Goal: Task Accomplishment & Management: Use online tool/utility

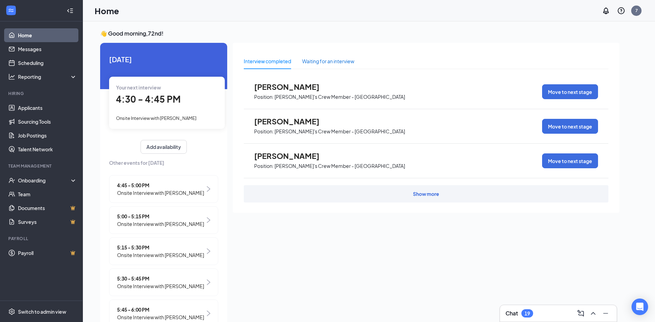
click at [343, 60] on div "Waiting for an interview" at bounding box center [328, 61] width 52 height 8
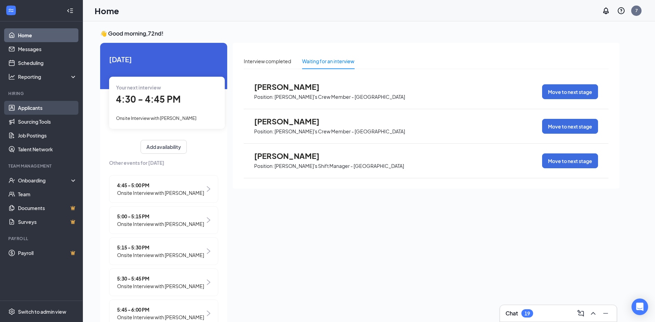
click at [30, 109] on link "Applicants" at bounding box center [47, 108] width 59 height 14
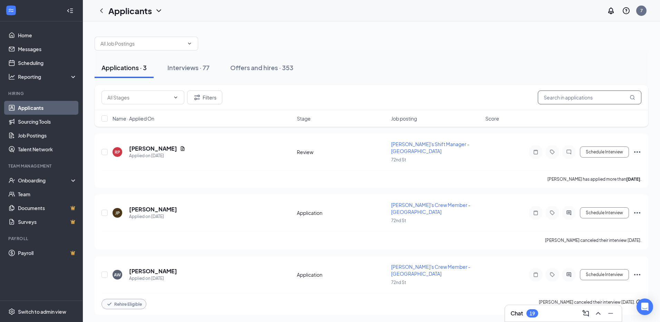
click at [564, 98] on input "text" at bounding box center [590, 97] width 104 height 14
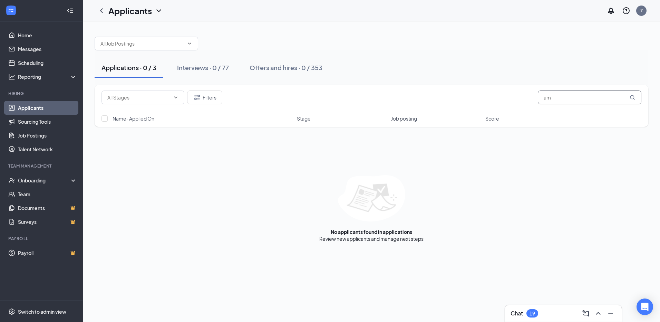
type input "a"
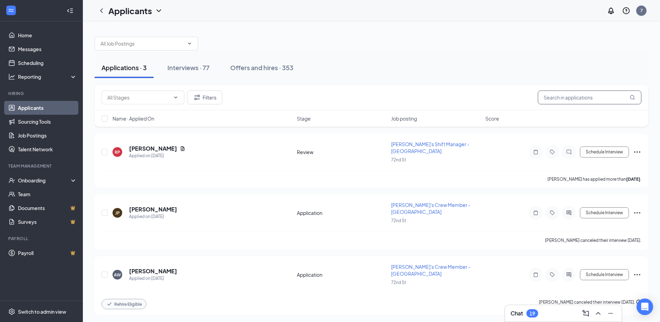
click at [549, 99] on input "text" at bounding box center [590, 97] width 104 height 14
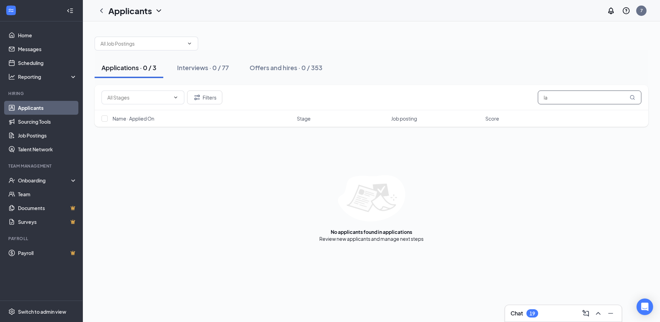
type input "l"
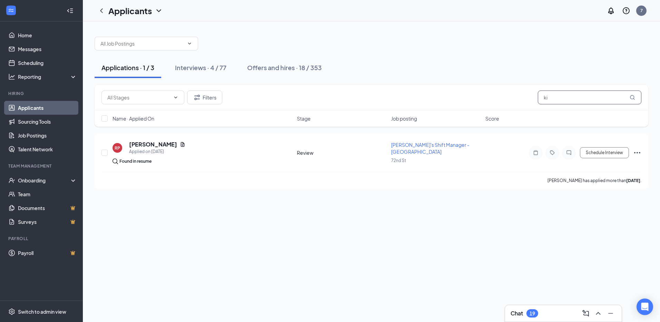
type input "k"
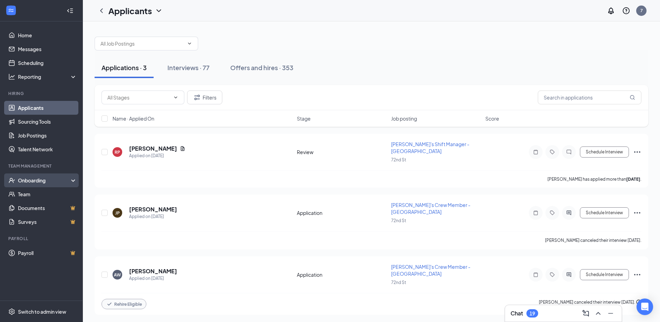
click at [31, 175] on div "Onboarding" at bounding box center [41, 180] width 83 height 14
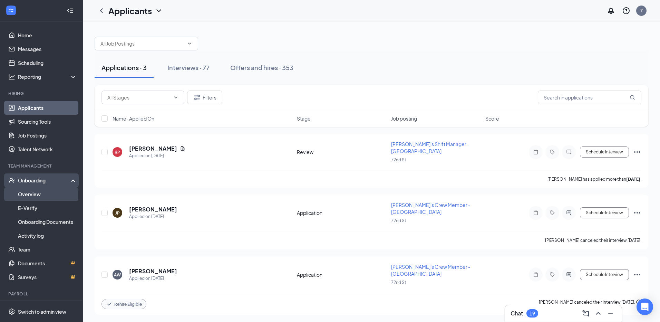
click at [30, 190] on link "Overview" at bounding box center [47, 194] width 59 height 14
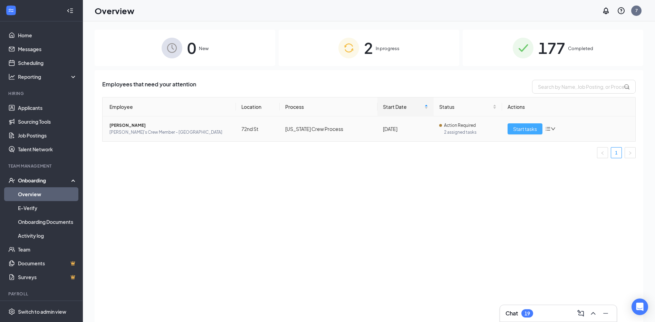
click at [526, 131] on span "Start tasks" at bounding box center [525, 129] width 24 height 8
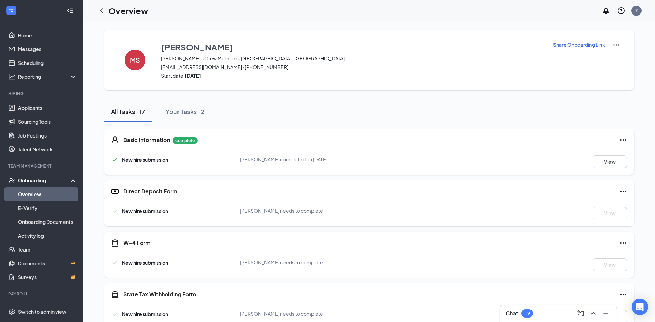
scroll to position [35, 0]
